Goal: Information Seeking & Learning: Find specific fact

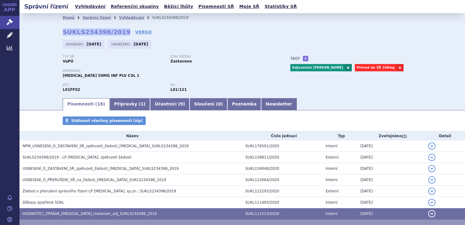
click at [15, 20] on link "Správní řízení" at bounding box center [9, 22] width 19 height 13
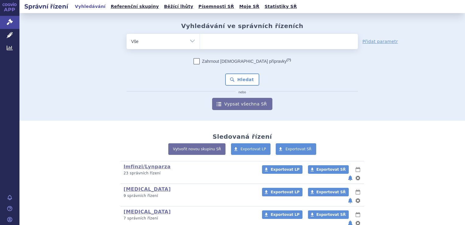
click at [241, 41] on ul at bounding box center [279, 40] width 158 height 13
click at [200, 41] on select at bounding box center [200, 40] width 0 height 15
type input "je"
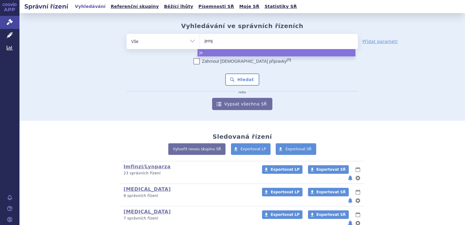
type input "jempe"
type input "jemperl"
type input "jemperli"
select select "jemperli"
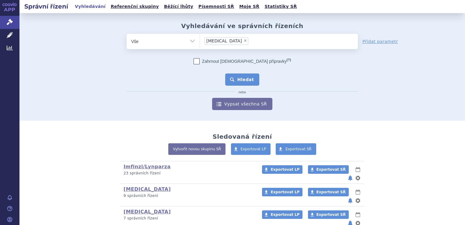
click at [234, 76] on button "Hledat" at bounding box center [242, 79] width 34 height 12
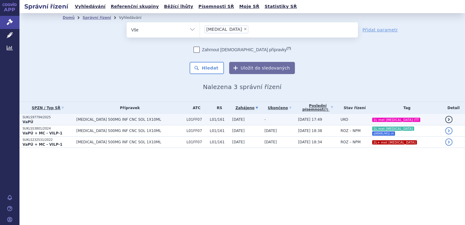
click at [232, 121] on span "[DATE]" at bounding box center [238, 119] width 12 height 4
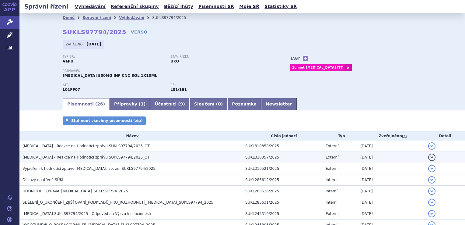
click at [160, 157] on h3 "Jemperli - Reakce na Hodnotící zprávu SUKLS97794/2025_OT" at bounding box center [133, 157] width 220 height 6
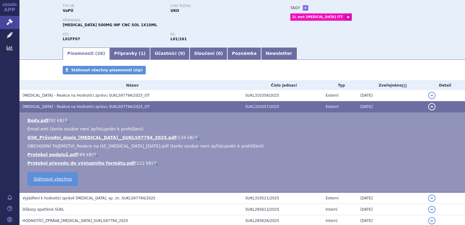
scroll to position [51, 0]
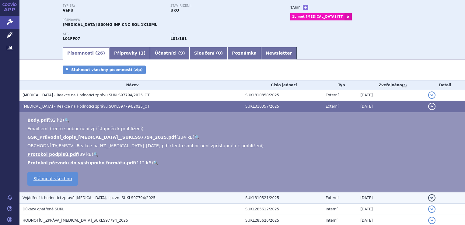
click at [144, 201] on td "Vyjádření k hodnotící zprávě JEMPERLI, sp. zn. SUKLS97794/2025" at bounding box center [130, 198] width 223 height 12
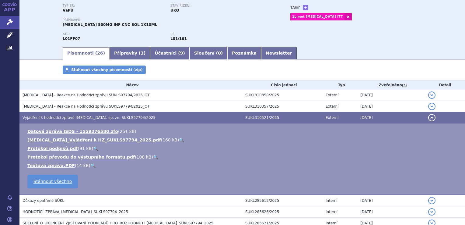
click at [179, 140] on link "🔍" at bounding box center [181, 139] width 5 height 5
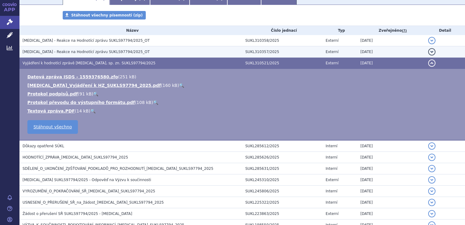
click at [158, 55] on td "Jemperli - Reakce na Hodnotící zprávu SUKLS97794/2025_OT" at bounding box center [130, 51] width 223 height 11
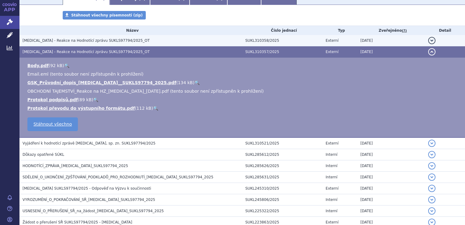
click at [156, 44] on td "Jemperli - Reakce na Hodnotící zprávu SUKLS97794/2025_OT" at bounding box center [130, 40] width 223 height 11
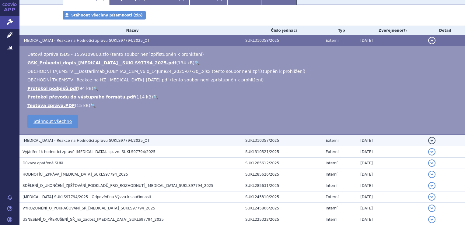
click at [117, 145] on td "Jemperli - Reakce na Hodnotící zprávu SUKLS97794/2025_OT" at bounding box center [130, 141] width 223 height 12
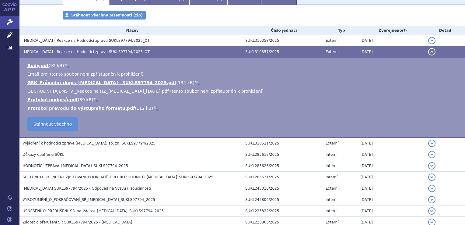
click at [195, 82] on link "🔍" at bounding box center [197, 82] width 5 height 5
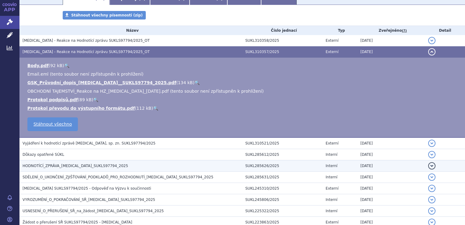
click at [130, 163] on h3 "HODNOTÍCÍ_ZPRÁVA_JEMPERLI_SUKLS97794_2025" at bounding box center [133, 166] width 220 height 6
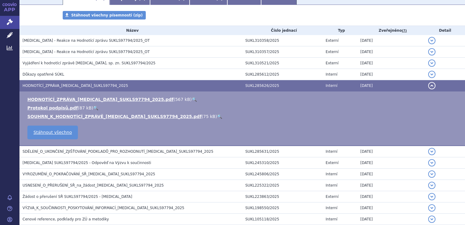
click at [192, 99] on link "🔍" at bounding box center [194, 99] width 5 height 5
click at [14, 25] on link "Správní řízení" at bounding box center [9, 22] width 19 height 13
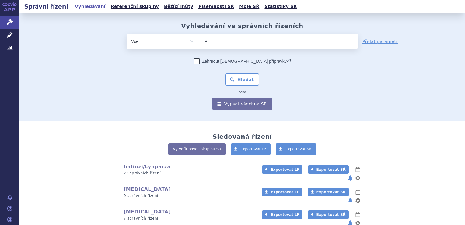
type input "wi"
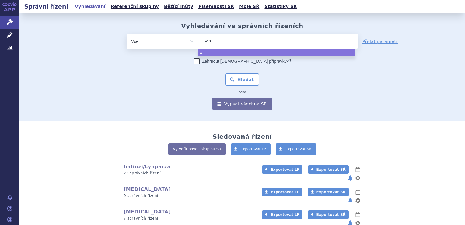
type input "winr"
type input "winre"
type input "winrevai"
type input "winrevair"
select select "winrevair"
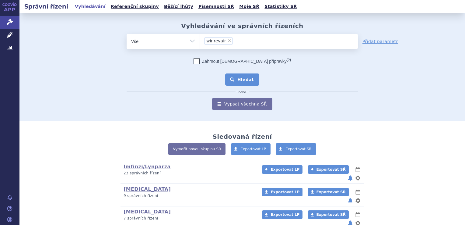
click at [248, 82] on button "Hledat" at bounding box center [242, 79] width 34 height 12
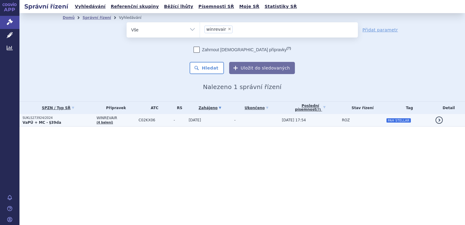
click at [210, 123] on td "23.10.2024" at bounding box center [209, 120] width 46 height 12
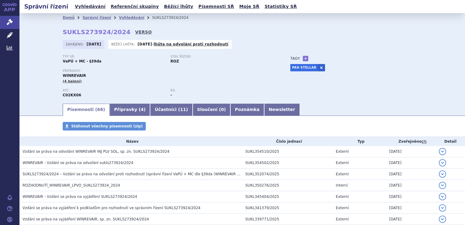
click at [135, 34] on link "VERSO" at bounding box center [143, 32] width 17 height 6
